Goal: Check status: Check status

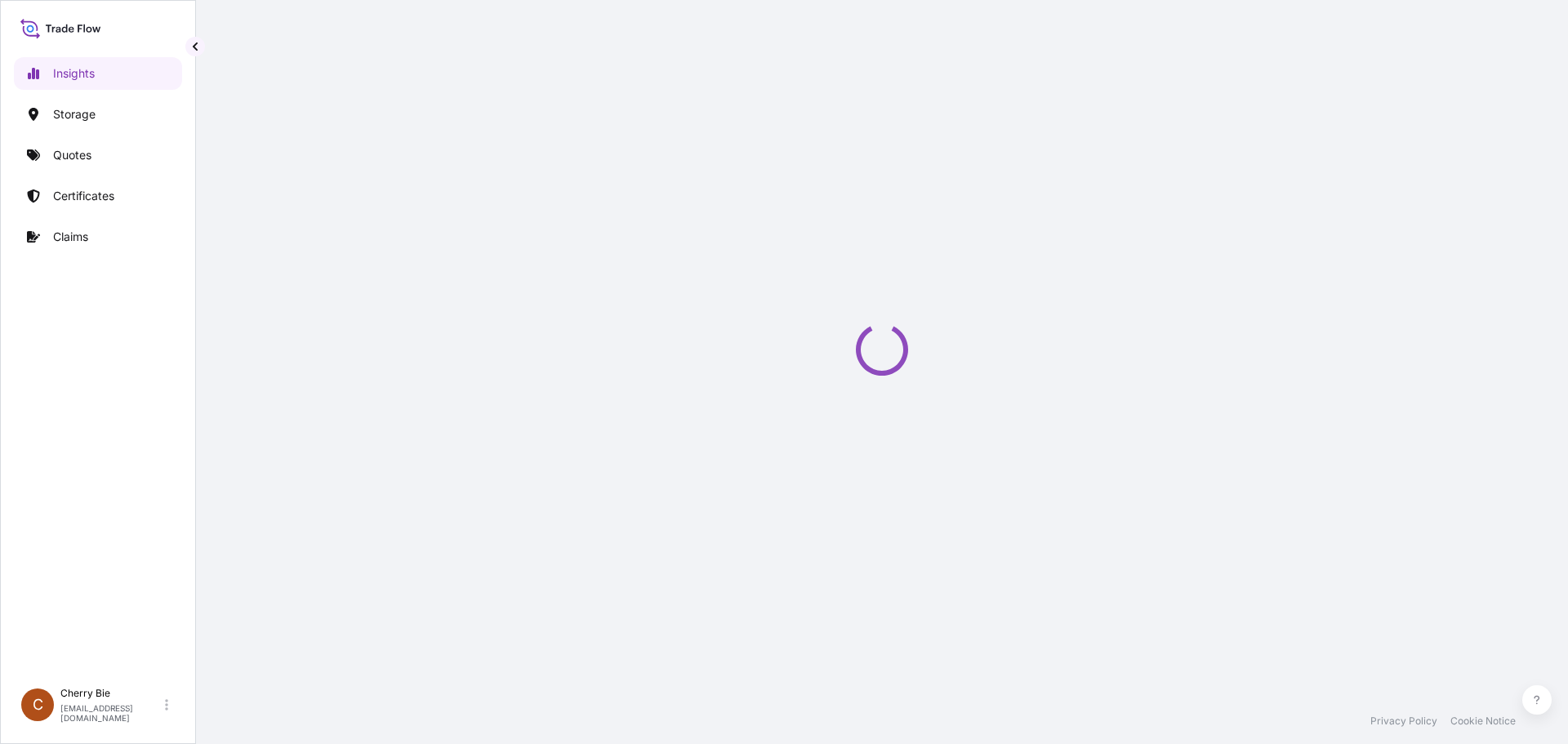
select select "2025"
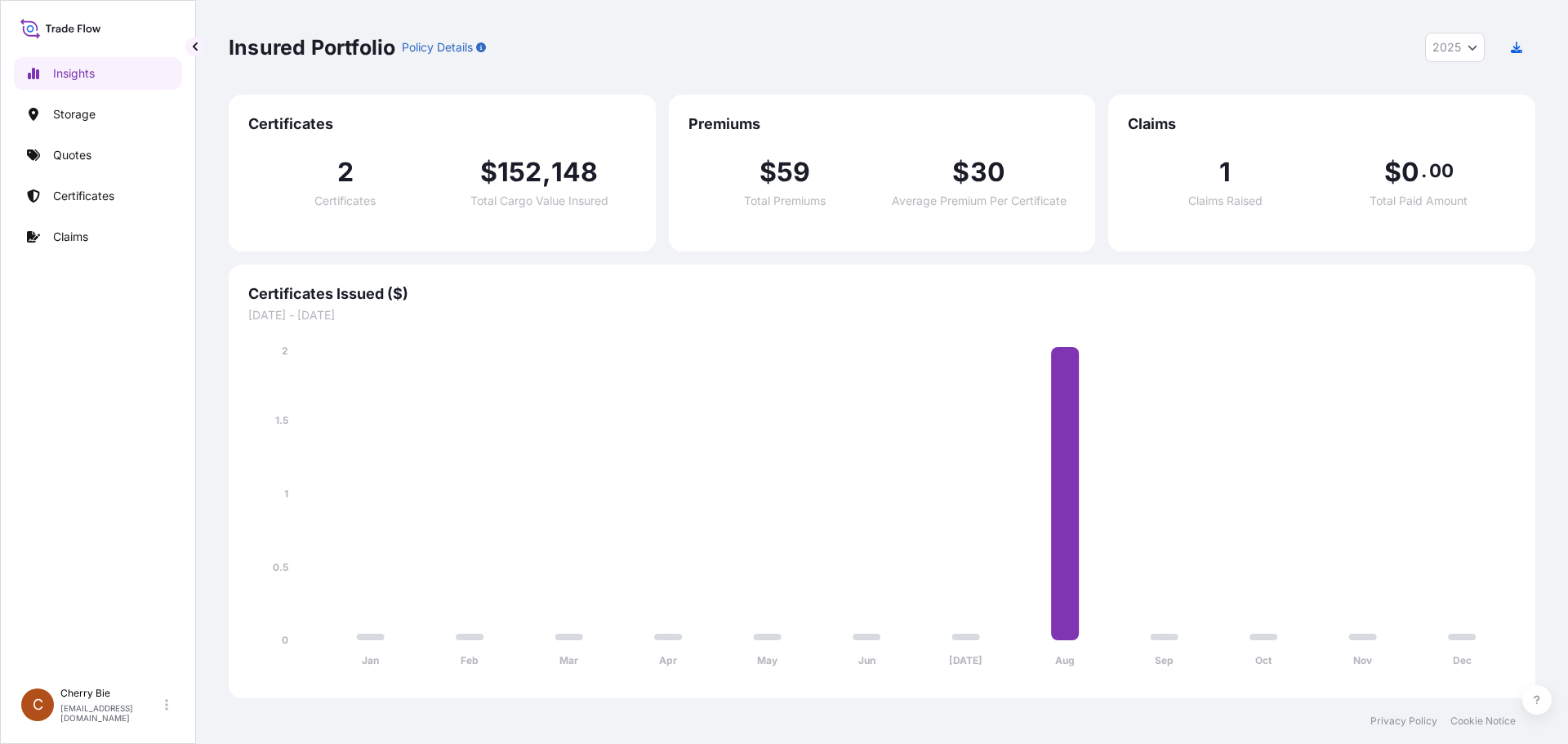
click at [639, 53] on div "Insured Portfolio Policy Details 2025 2025 2024 2023 2022" at bounding box center [881, 47] width 1306 height 29
click at [870, 27] on div "Insured Portfolio Policy Details 2025 2025 2024 2023 2022" at bounding box center [881, 47] width 1306 height 95
click at [72, 70] on p "Insights" at bounding box center [74, 73] width 41 height 16
click at [72, 112] on p "Storage" at bounding box center [74, 114] width 42 height 16
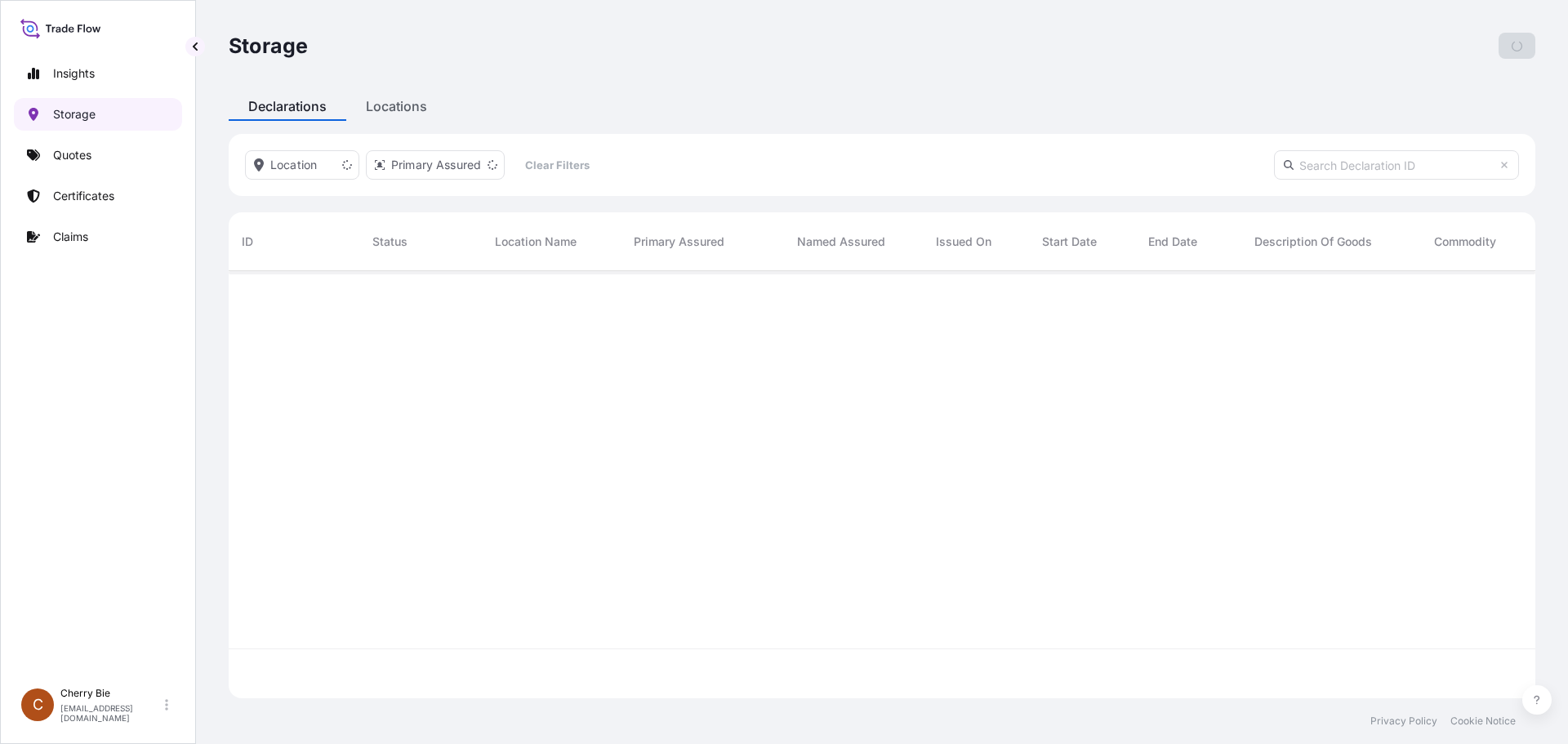
scroll to position [473, 1294]
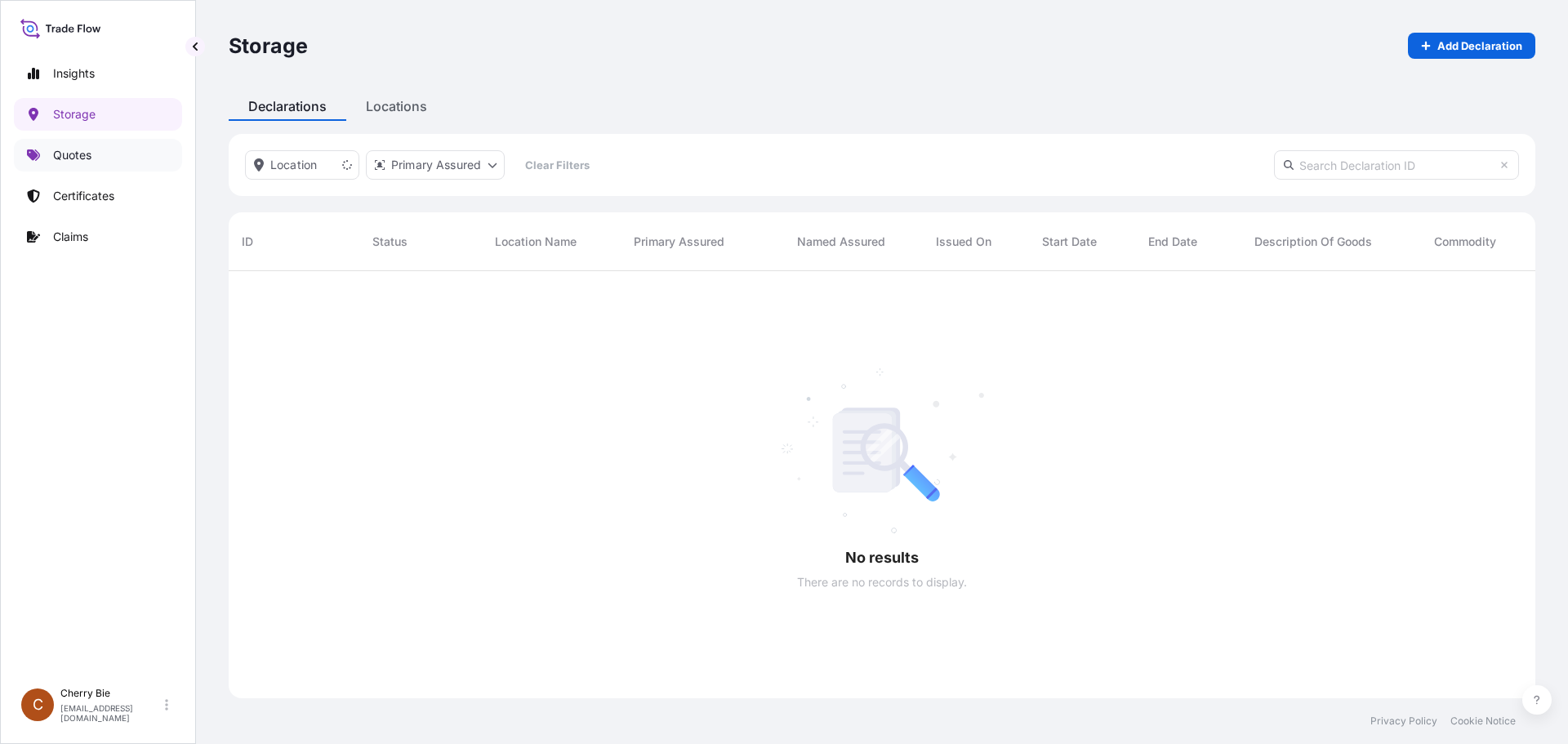
click at [70, 153] on p "Quotes" at bounding box center [72, 155] width 38 height 16
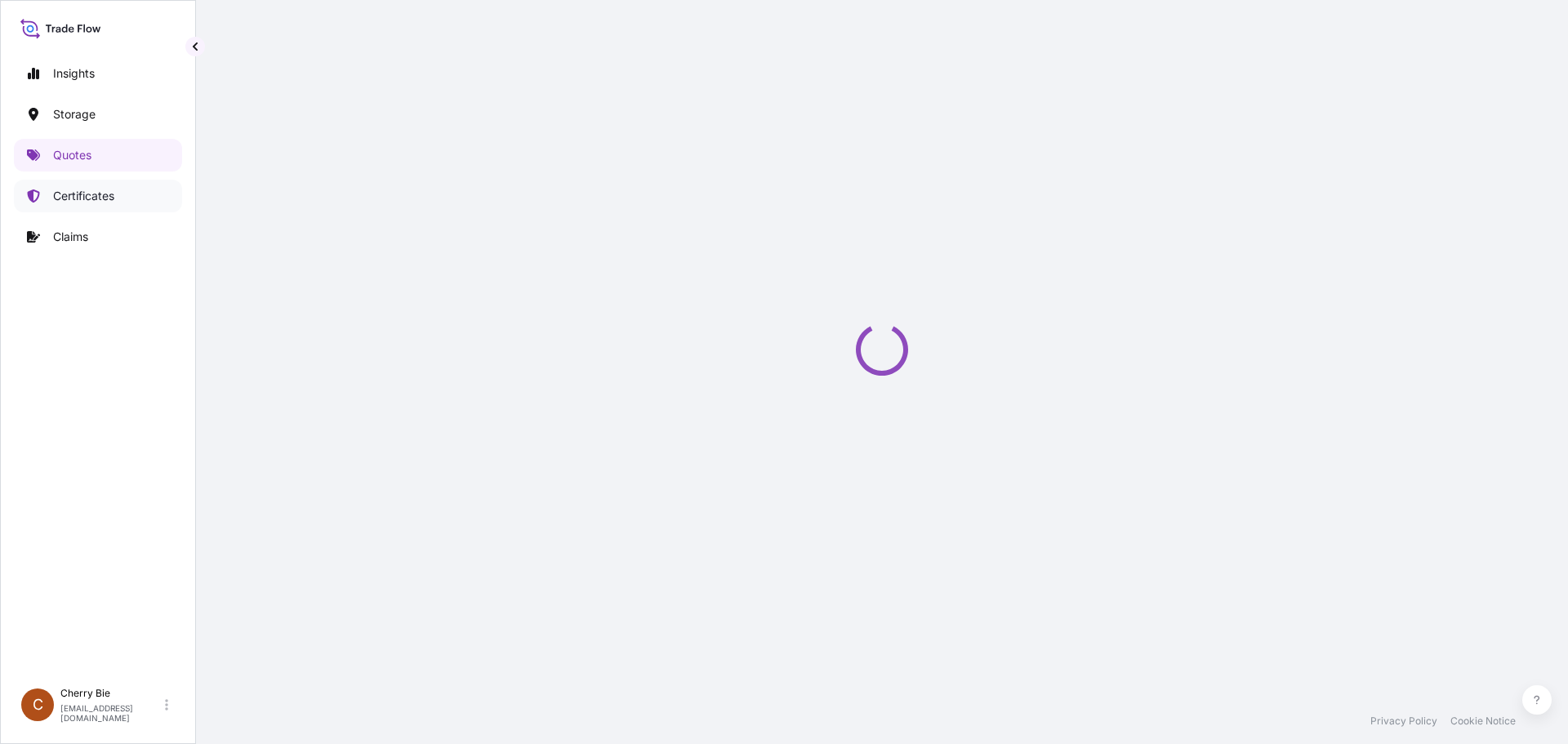
click at [71, 193] on p "Certificates" at bounding box center [84, 195] width 61 height 16
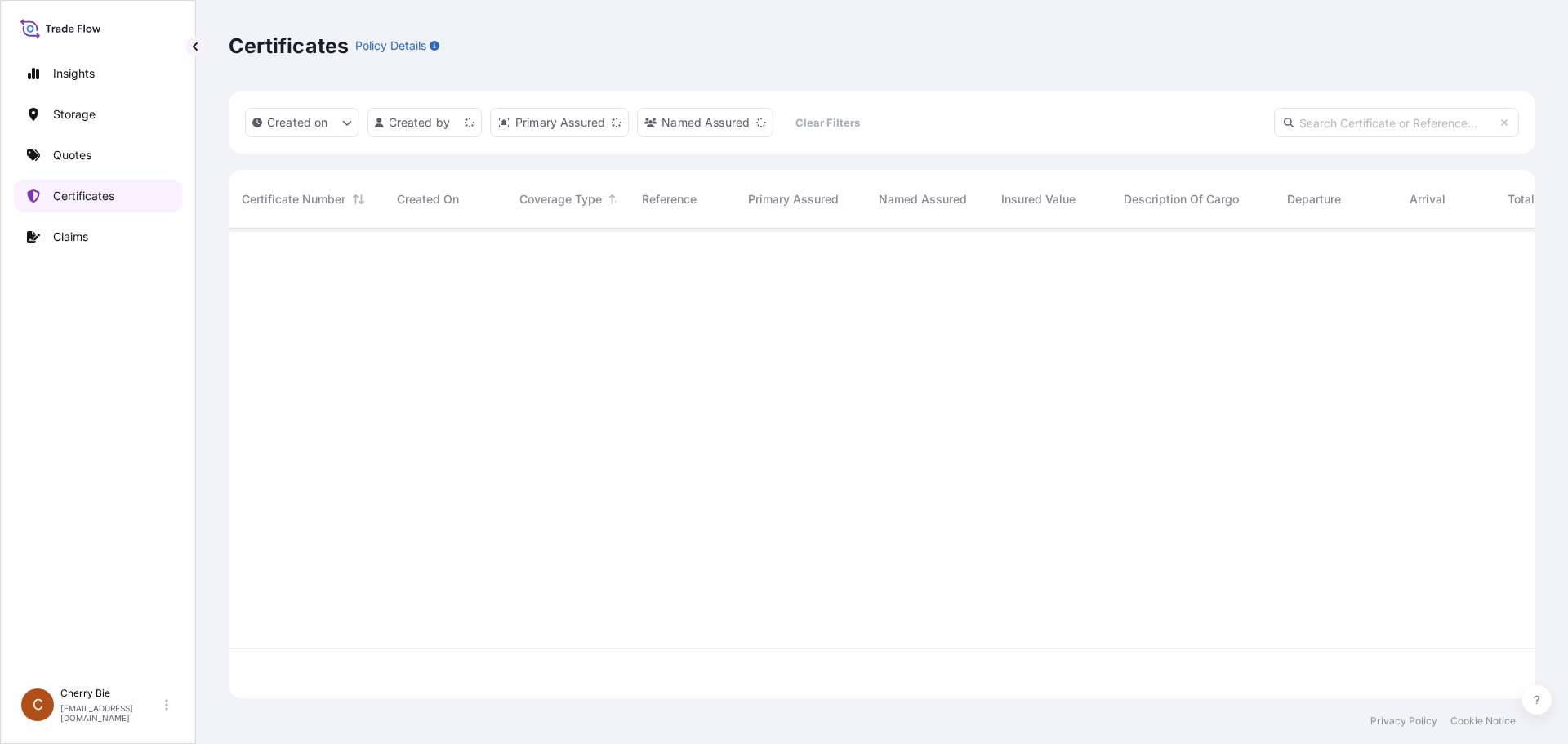
scroll to position [467, 1294]
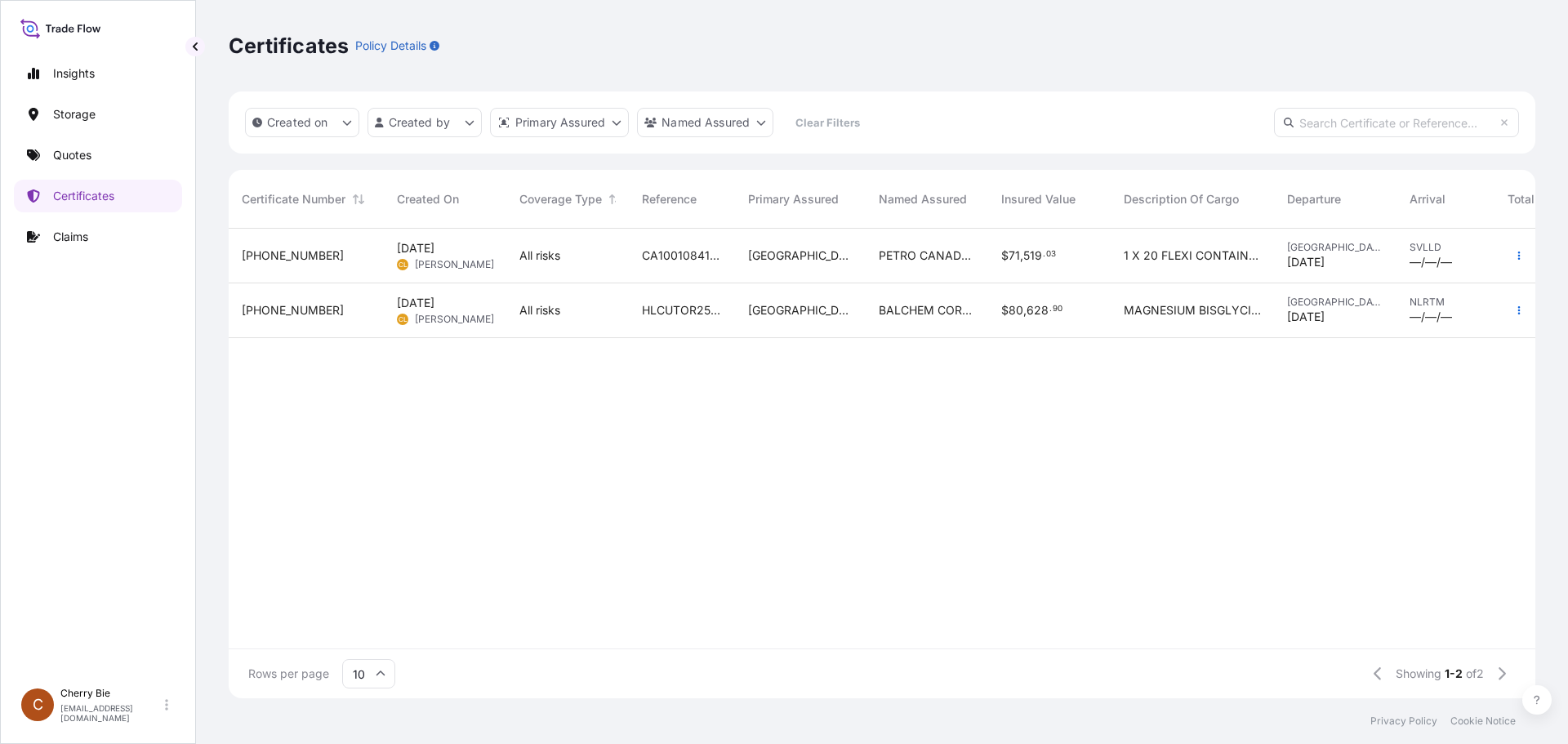
click at [291, 248] on span "31583-2-1" at bounding box center [292, 255] width 102 height 16
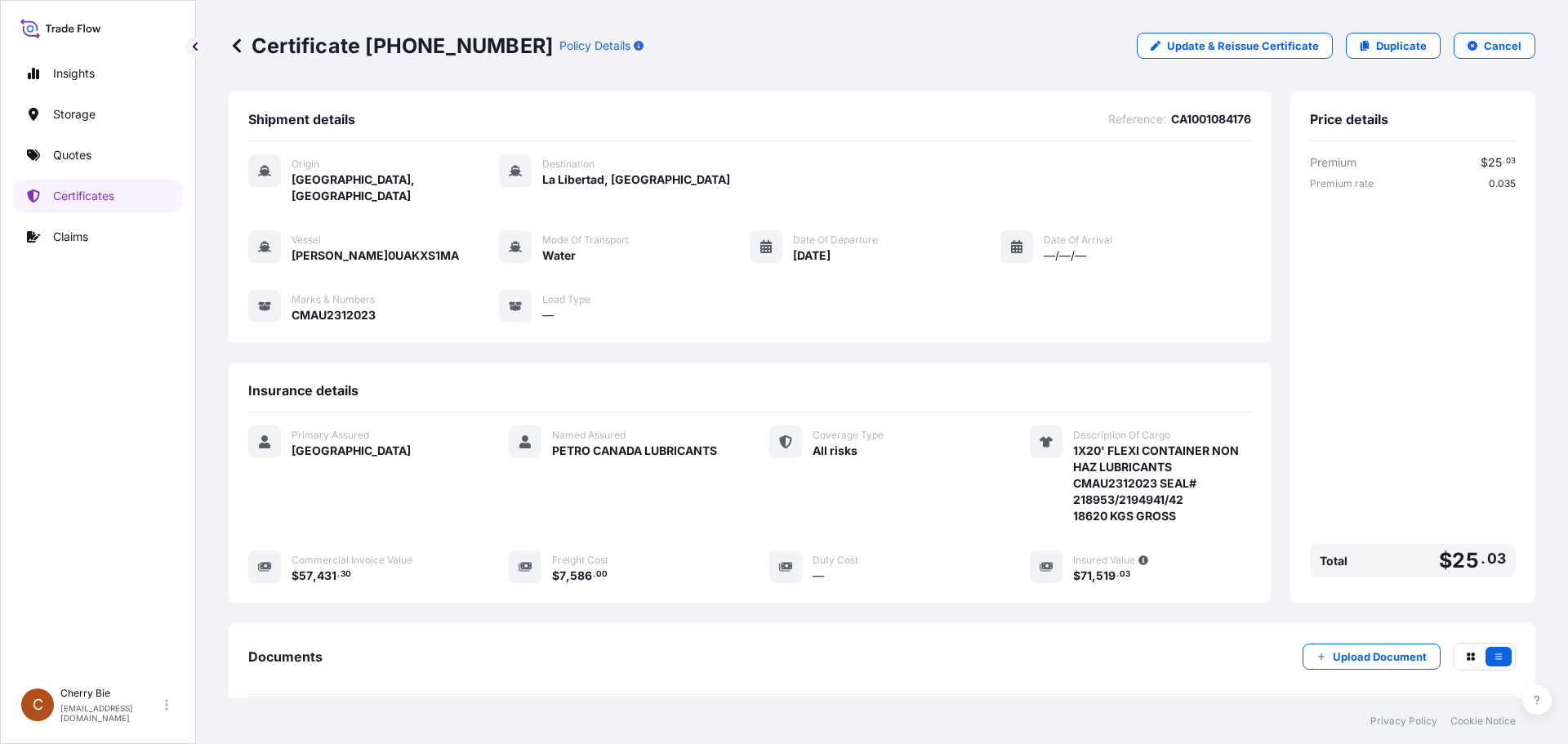
click at [748, 64] on div "Certificate 31583-2-1 Policy Details Update & Reissue Certificate Duplicate Can…" at bounding box center [881, 45] width 1306 height 91
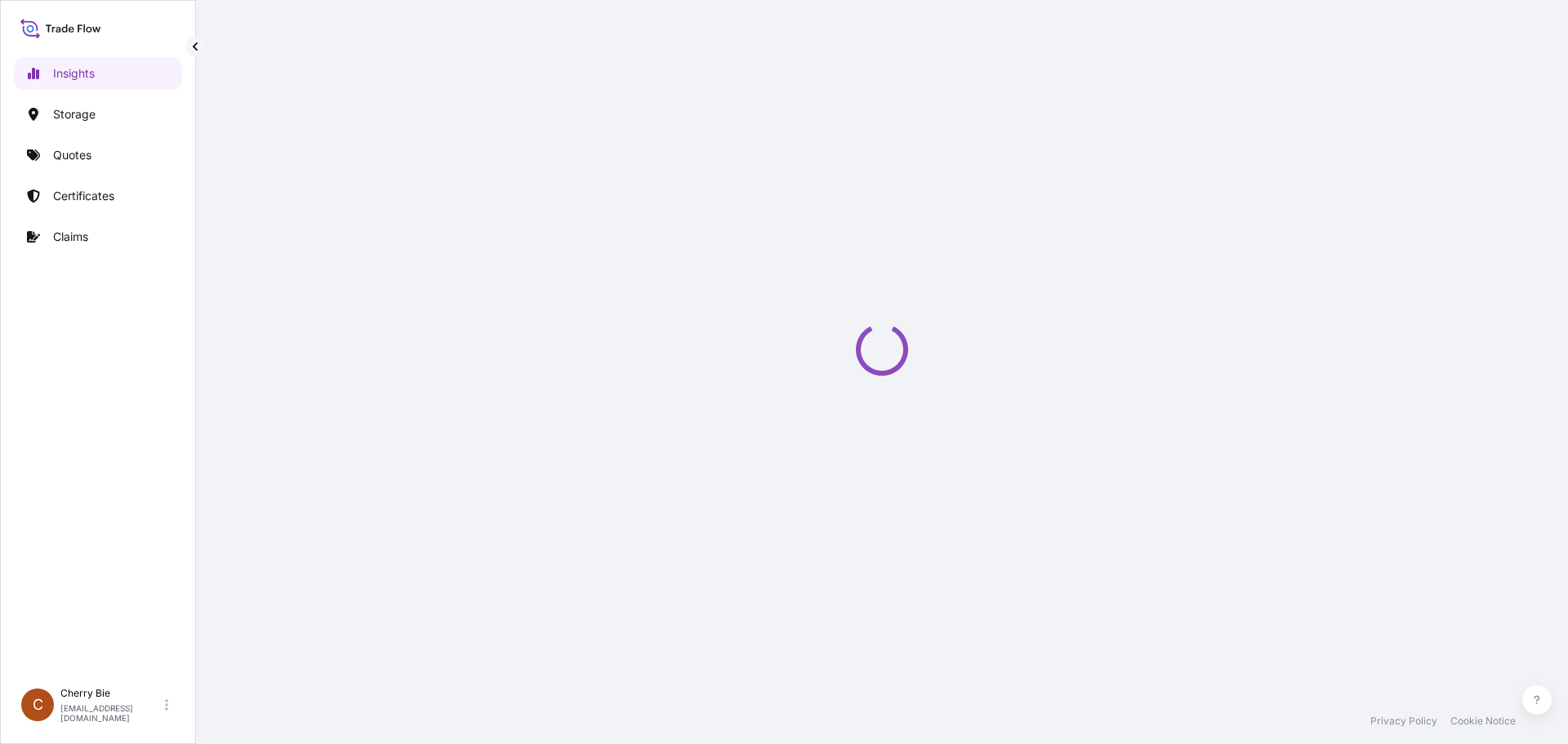
select select "2025"
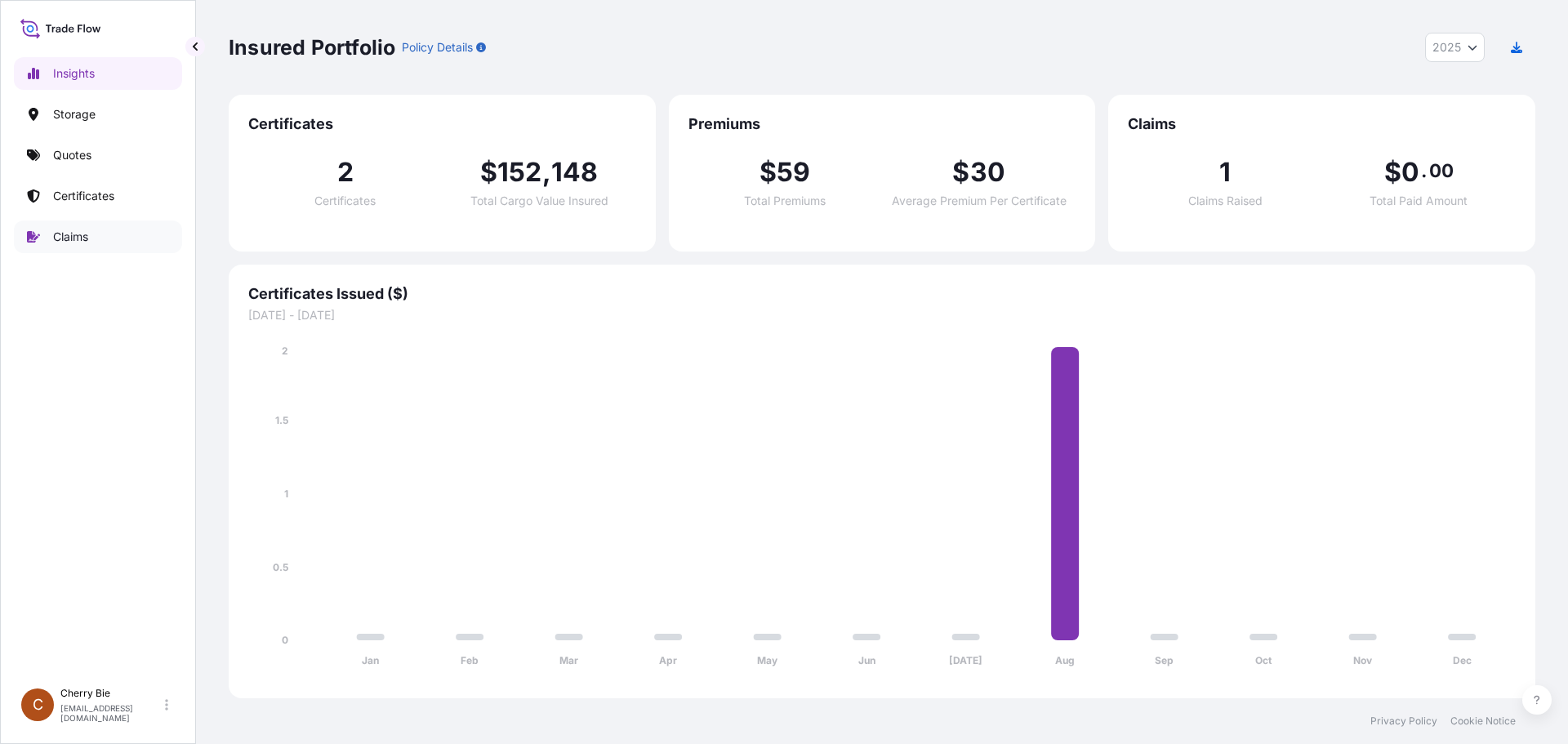
click at [88, 238] on p "Claims" at bounding box center [70, 236] width 35 height 16
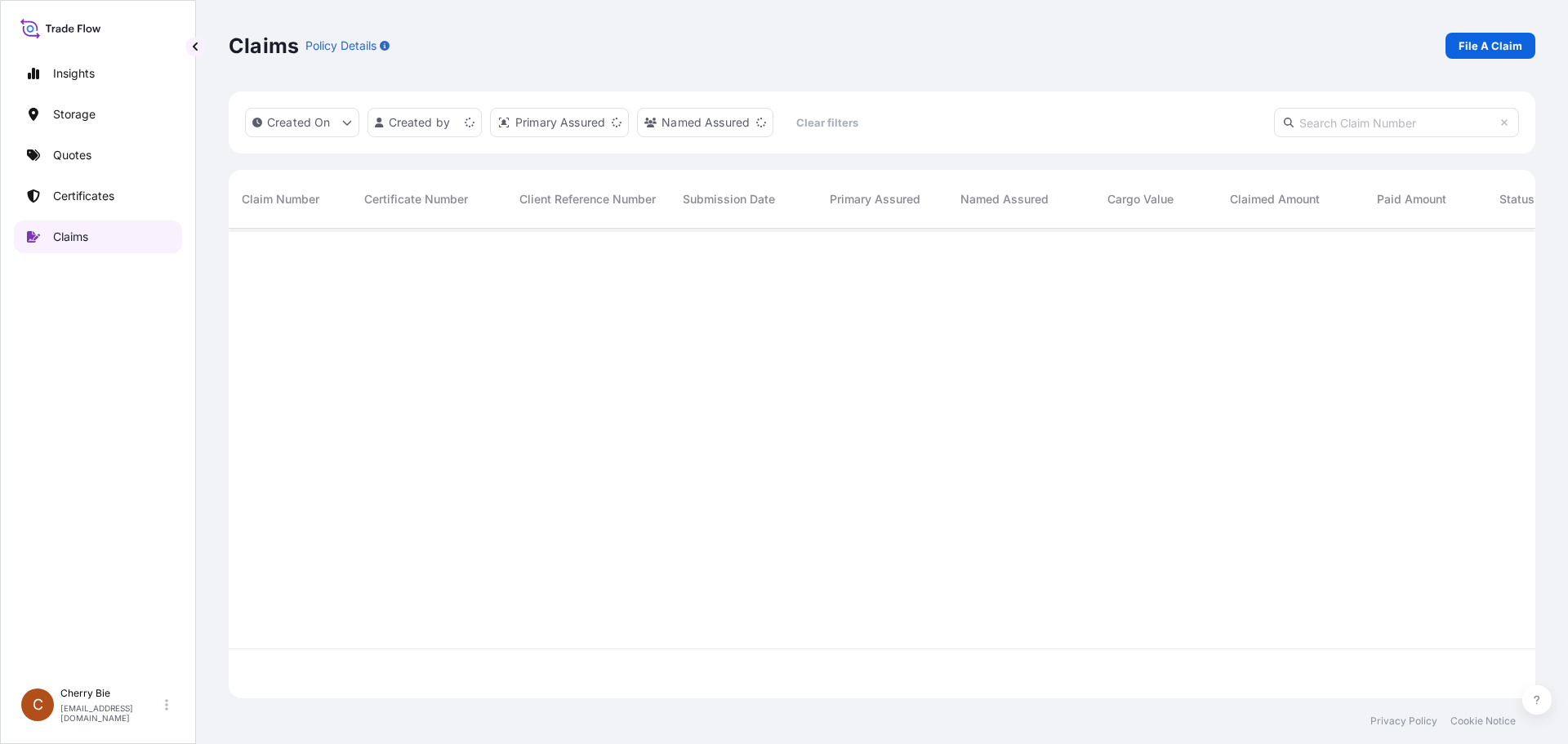
scroll to position [467, 1294]
